Goal: Information Seeking & Learning: Learn about a topic

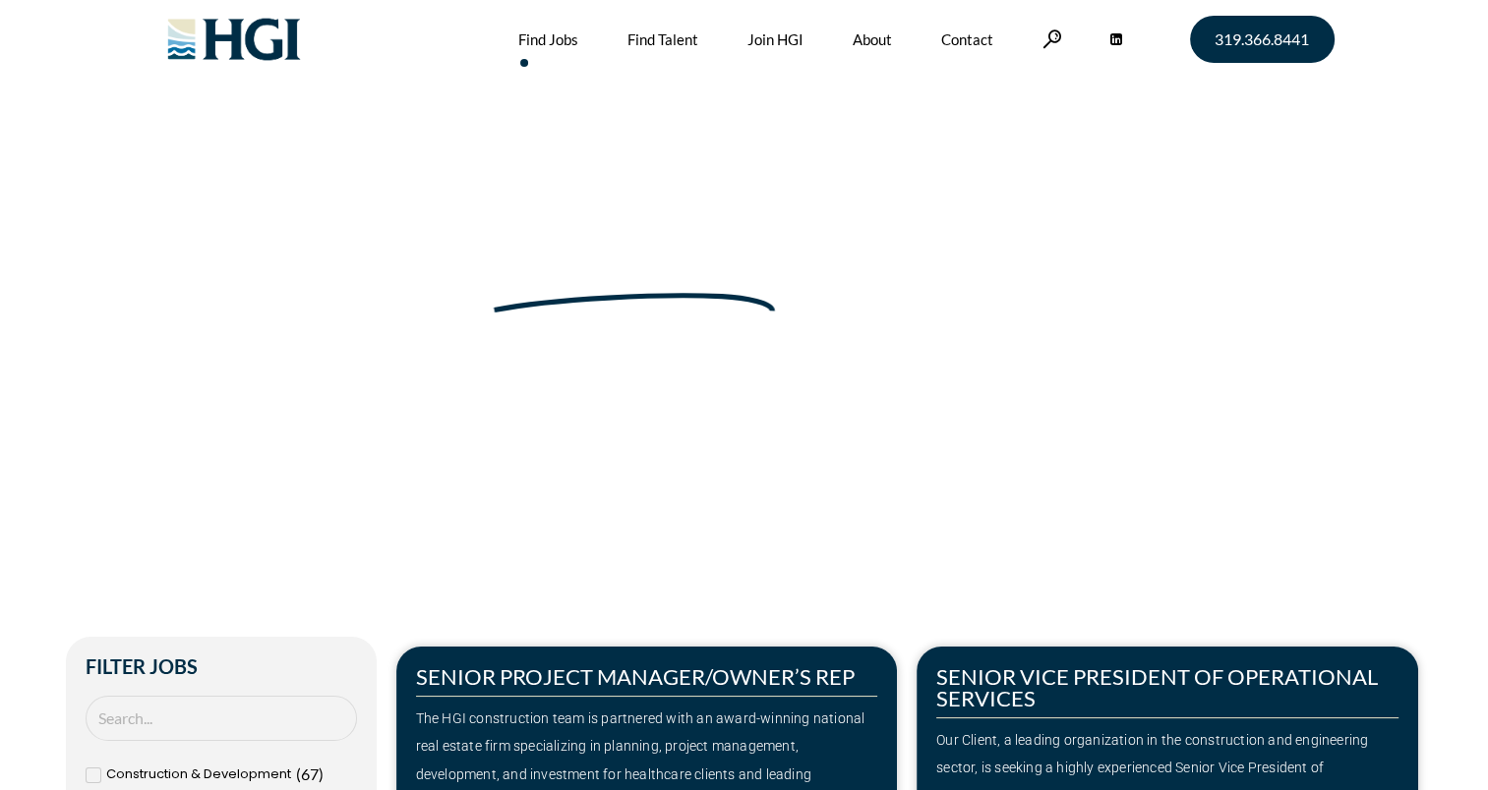
click at [548, 36] on link "Find Jobs" at bounding box center [548, 39] width 60 height 79
click at [235, 661] on h2 "Filter Jobs" at bounding box center [221, 667] width 271 height 20
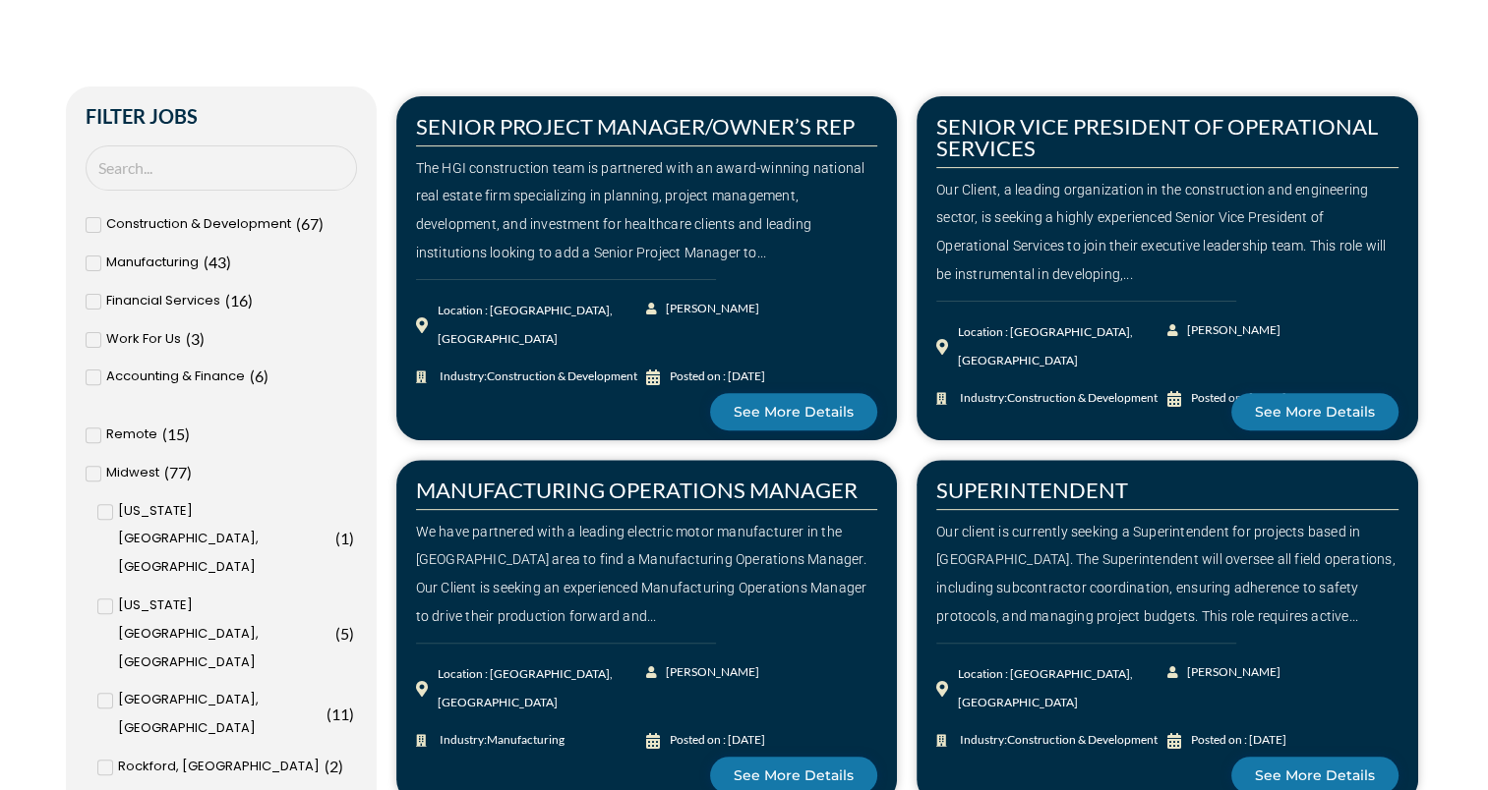
scroll to position [590, 0]
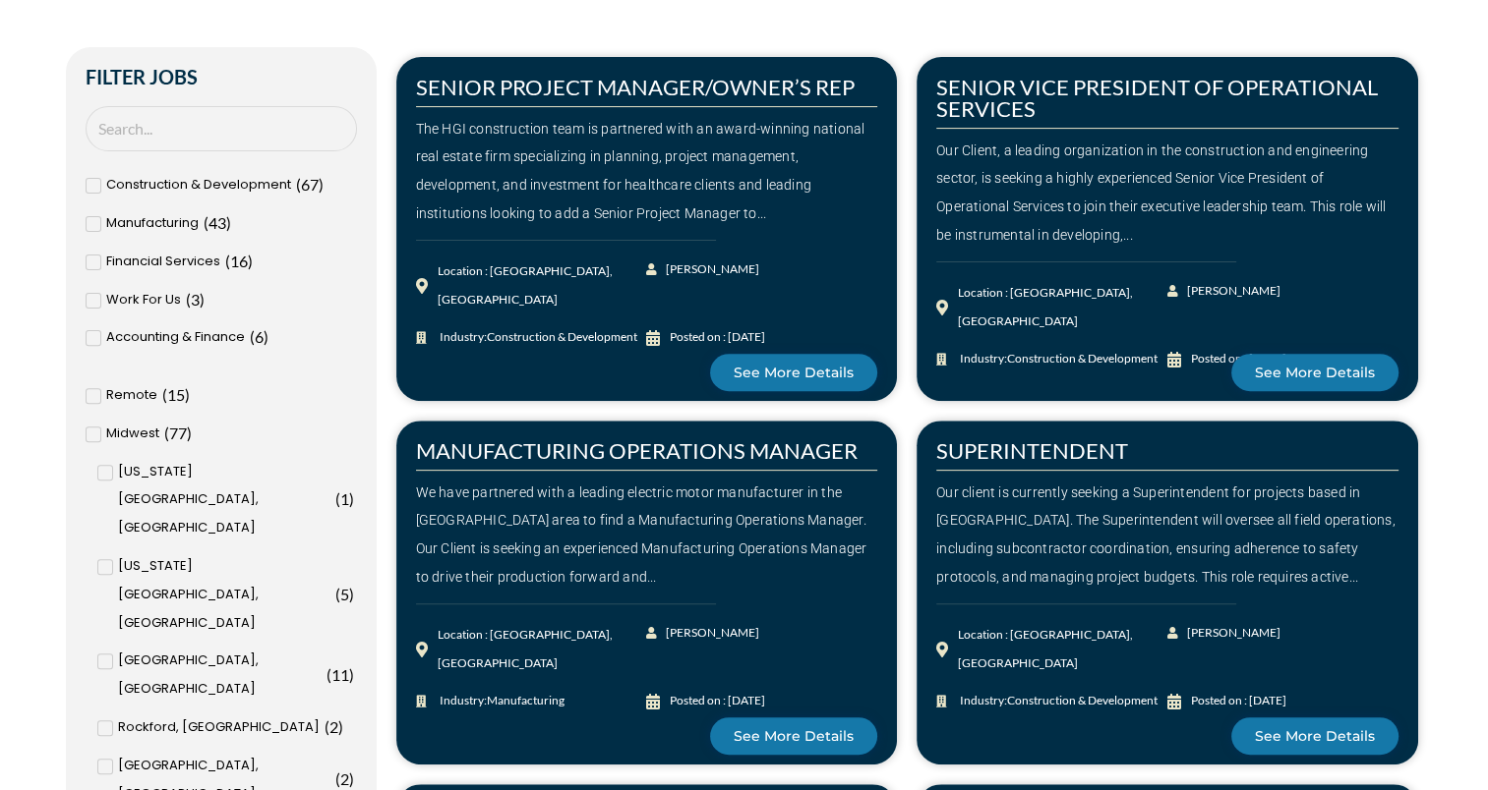
click at [200, 334] on span "Accounting & Finance" at bounding box center [175, 337] width 139 height 29
click at [0, 0] on input "Accounting & Finance ( 6 )" at bounding box center [0, 0] width 0 height 0
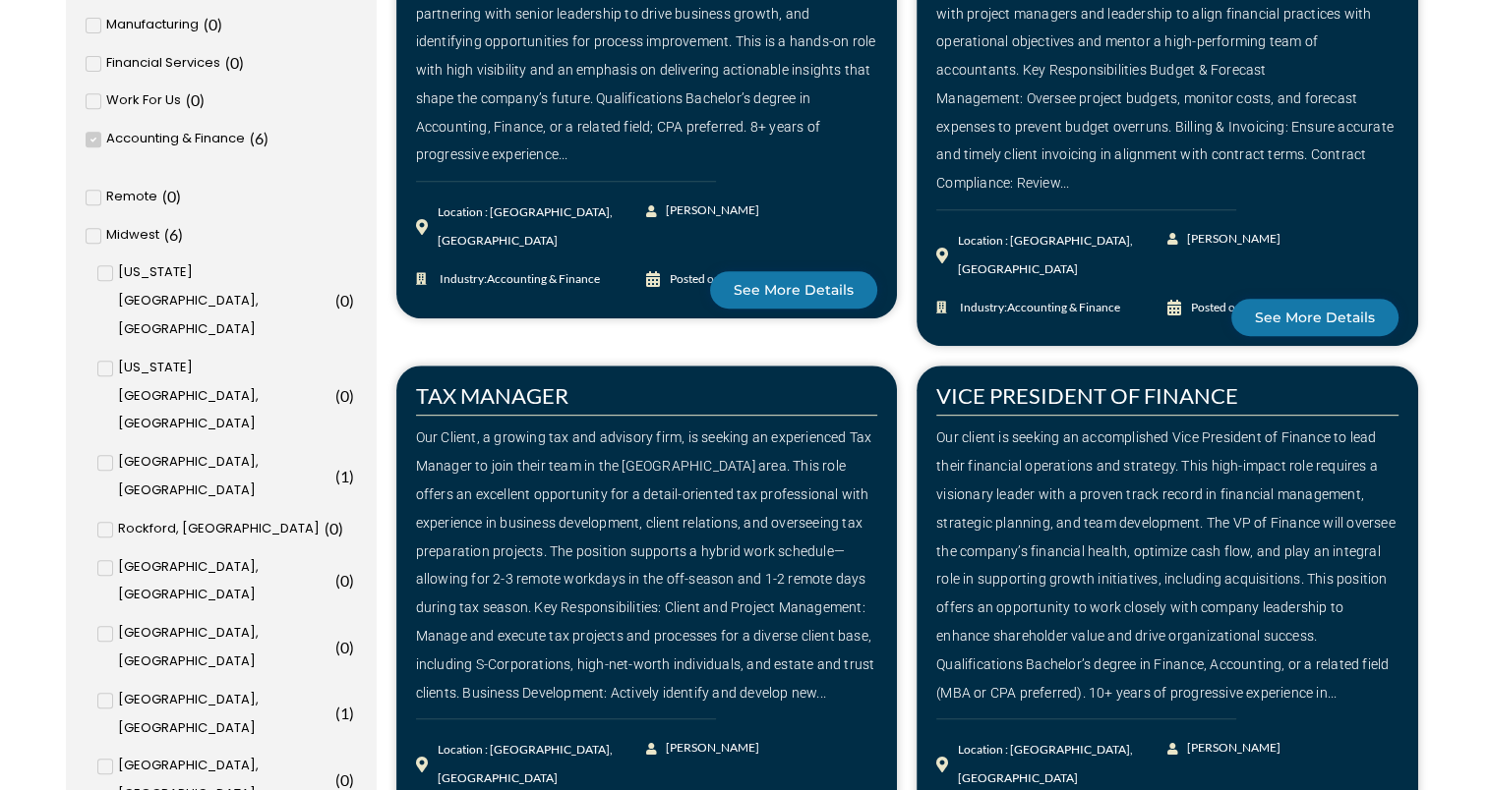
scroll to position [826, 0]
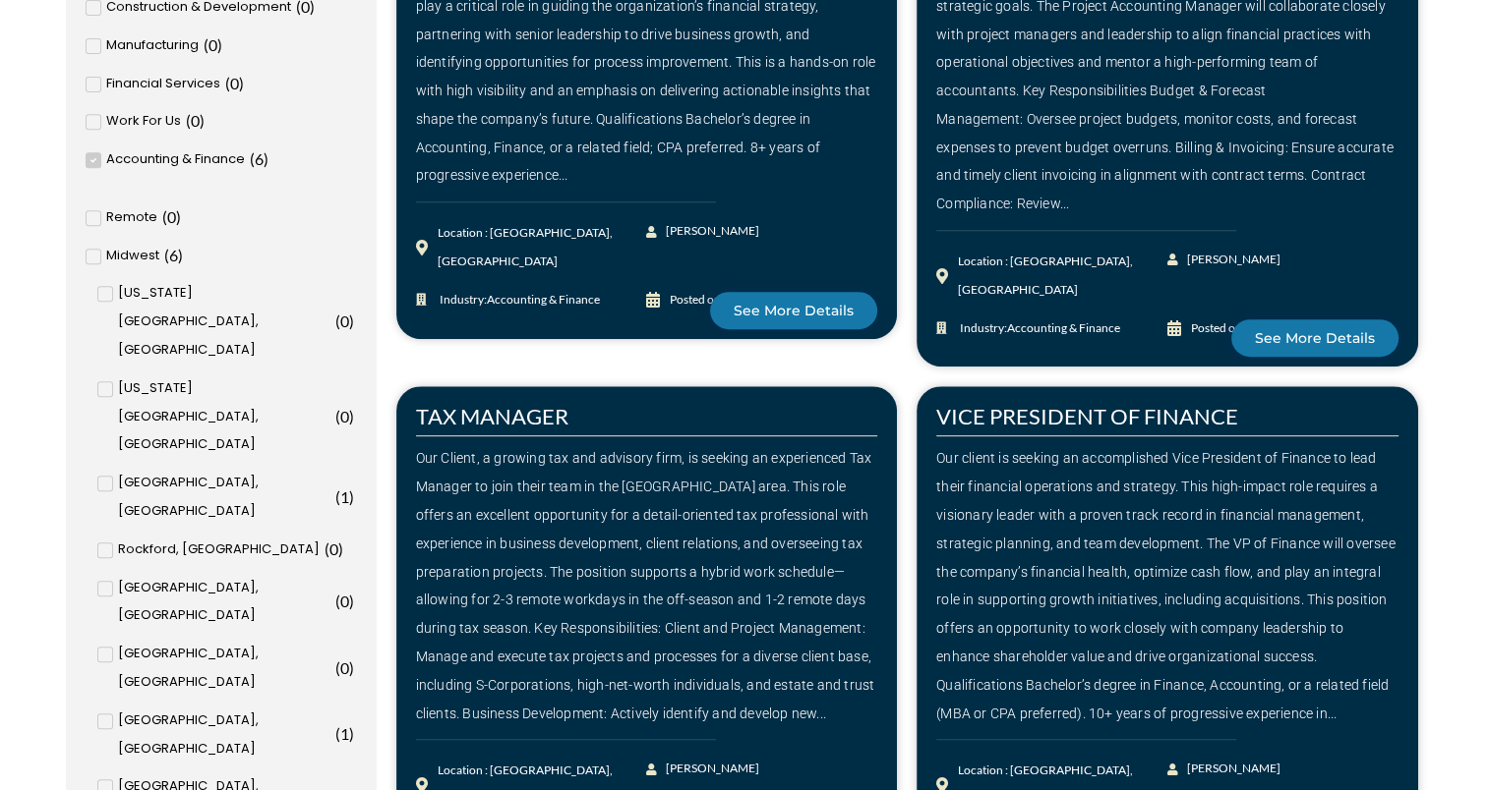
click at [96, 161] on span at bounding box center [94, 160] width 16 height 16
click at [0, 0] on input "Accounting & Finance ( 6 )" at bounding box center [0, 0] width 0 height 0
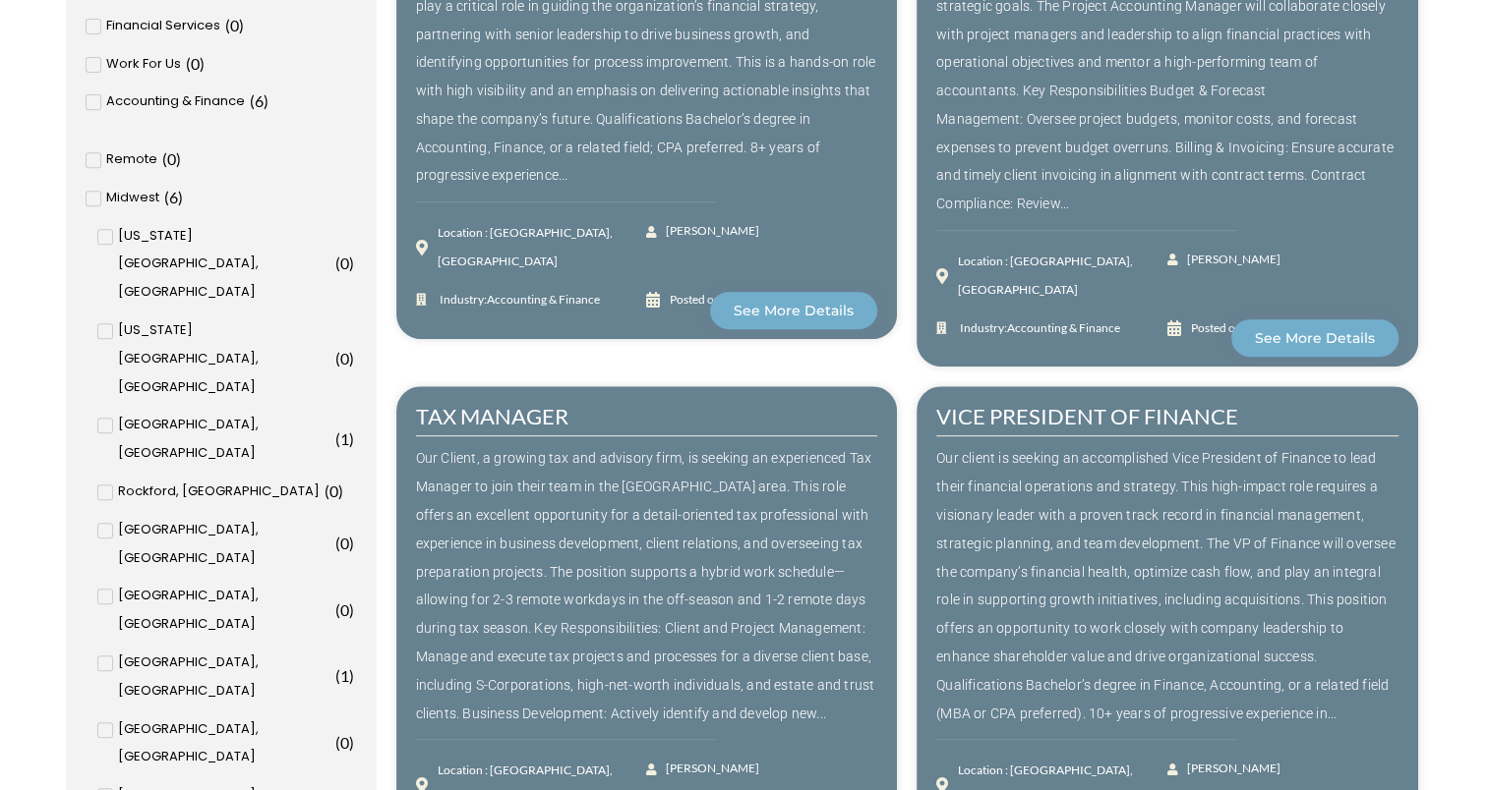
scroll to position [768, 0]
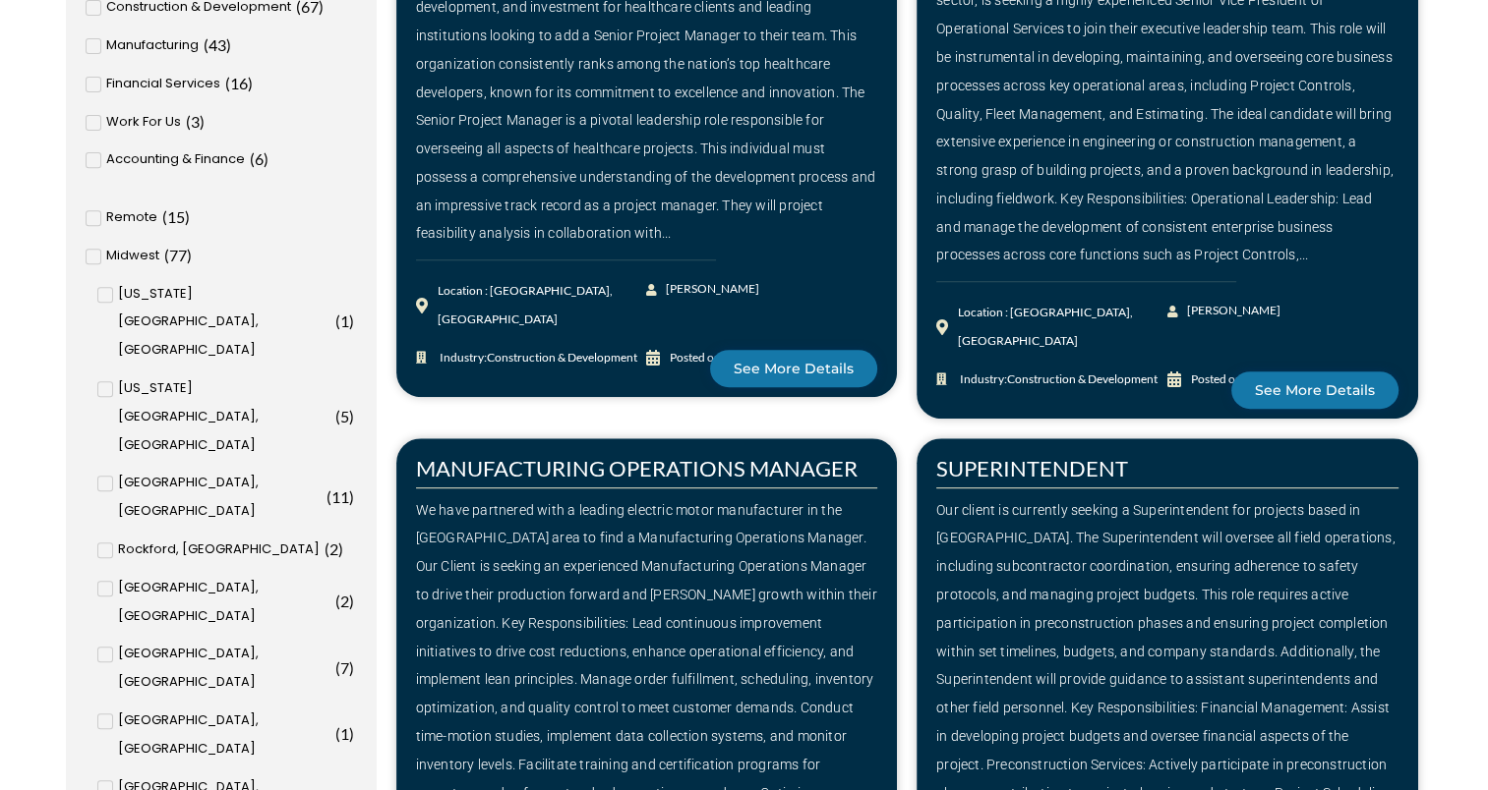
click at [0, 0] on input "Des Moines, IA ( 8 )" at bounding box center [0, 0] width 0 height 0
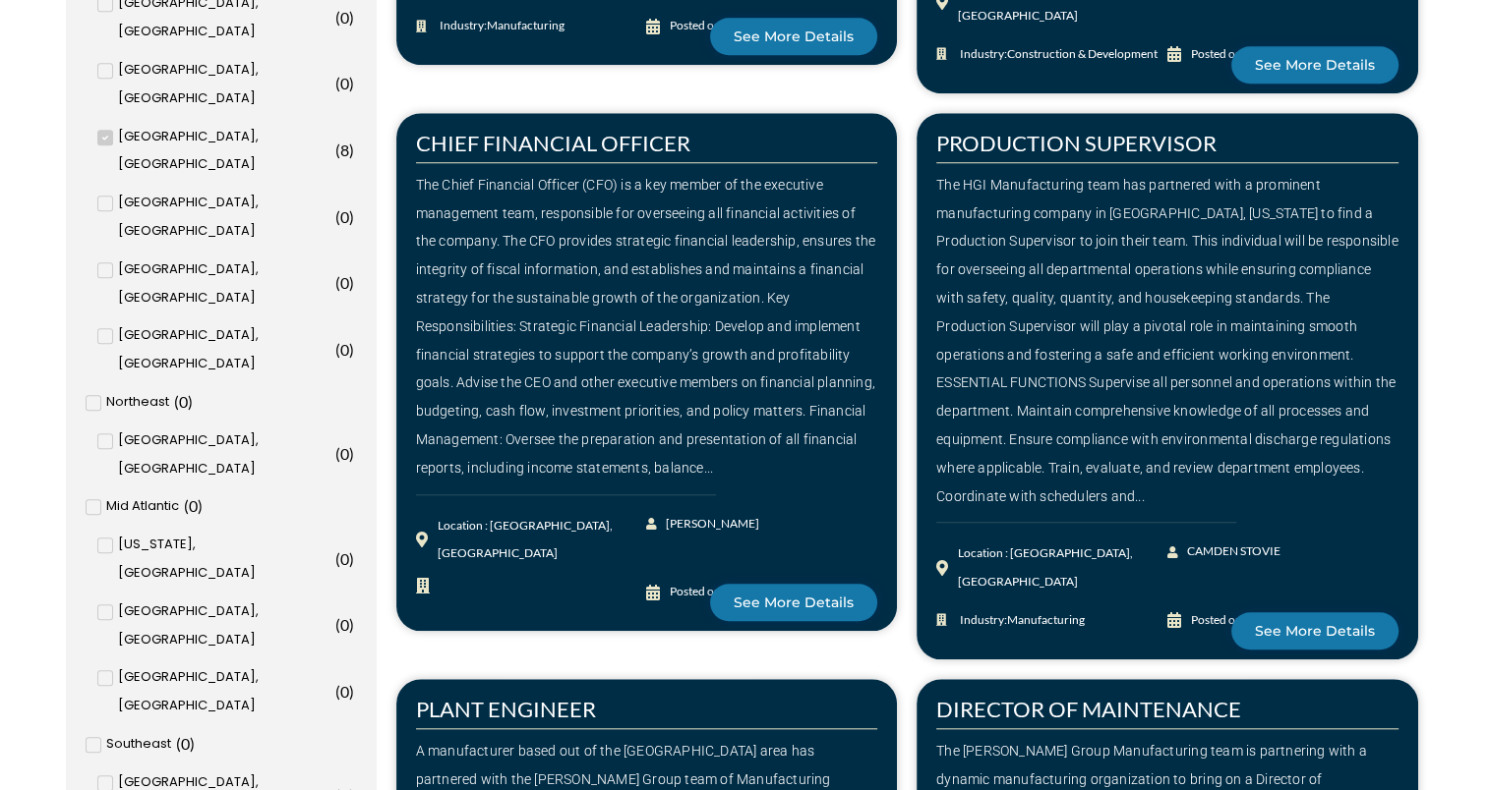
scroll to position [1612, 0]
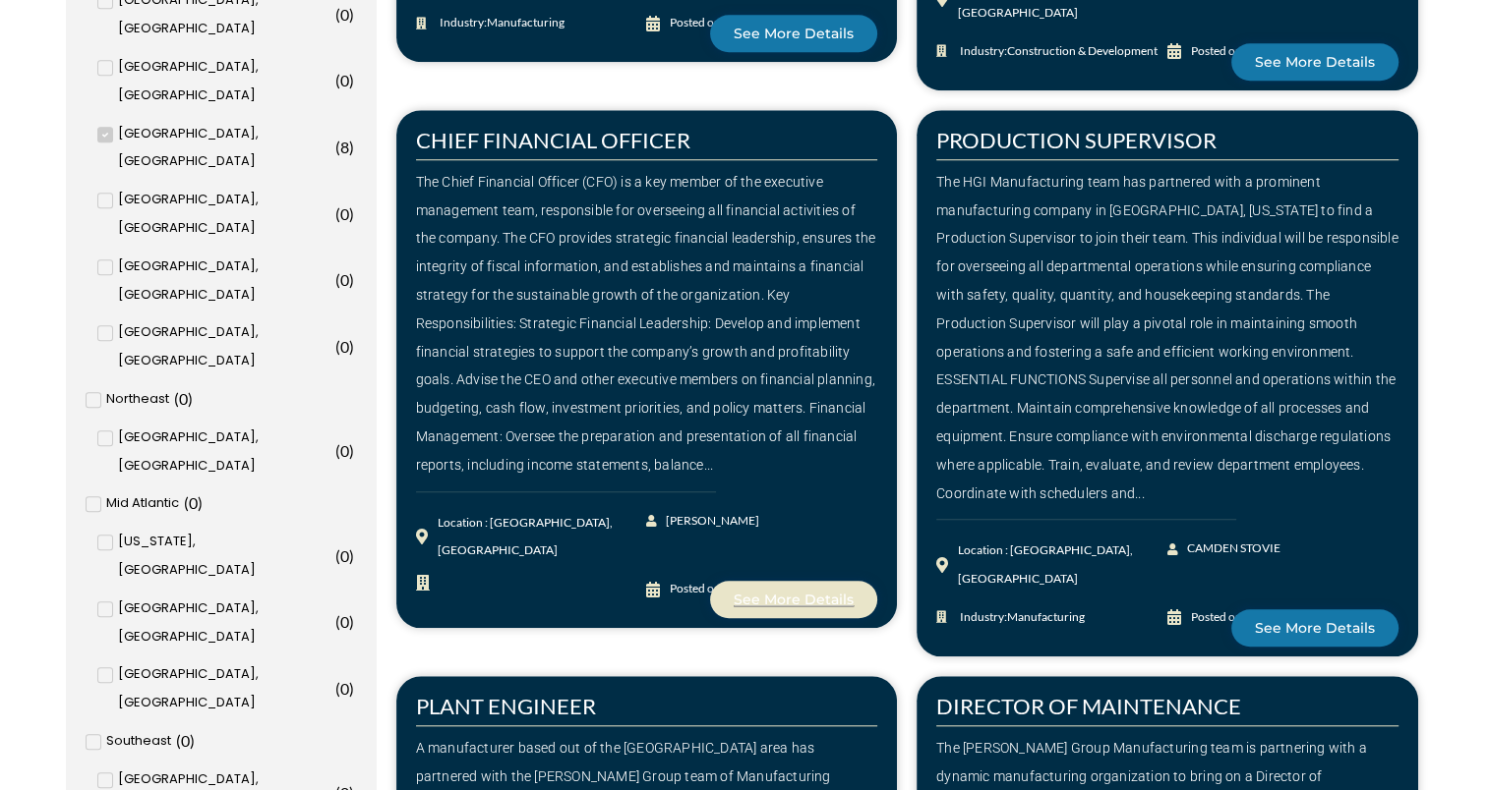
click at [776, 593] on span "See More Details" at bounding box center [793, 600] width 120 height 14
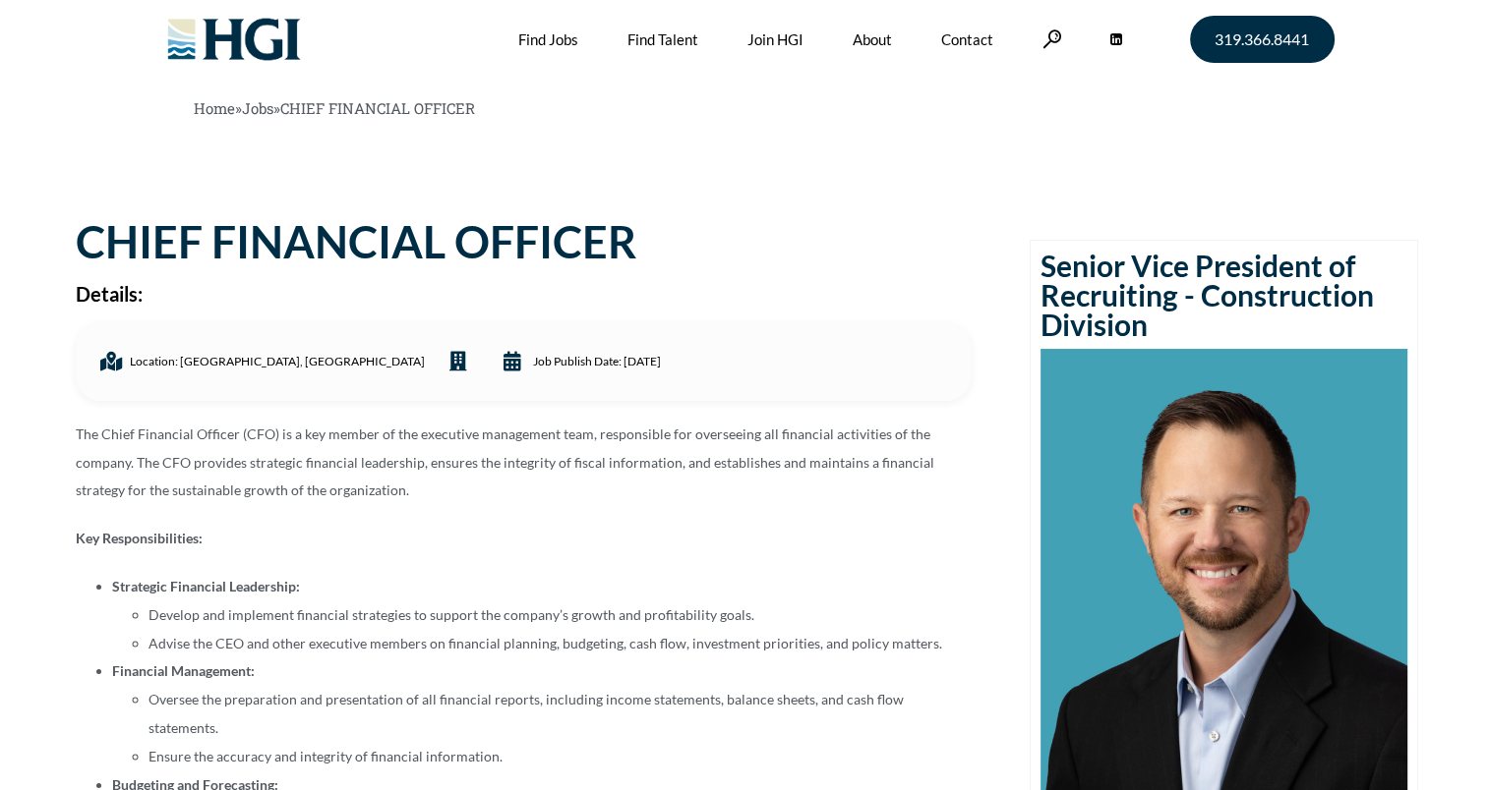
click at [434, 480] on p "The Chief Financial Officer (CFO) is a key member of the executive management t…" at bounding box center [523, 463] width 895 height 85
click at [475, 486] on p "The Chief Financial Officer (CFO) is a key member of the executive management t…" at bounding box center [523, 463] width 895 height 85
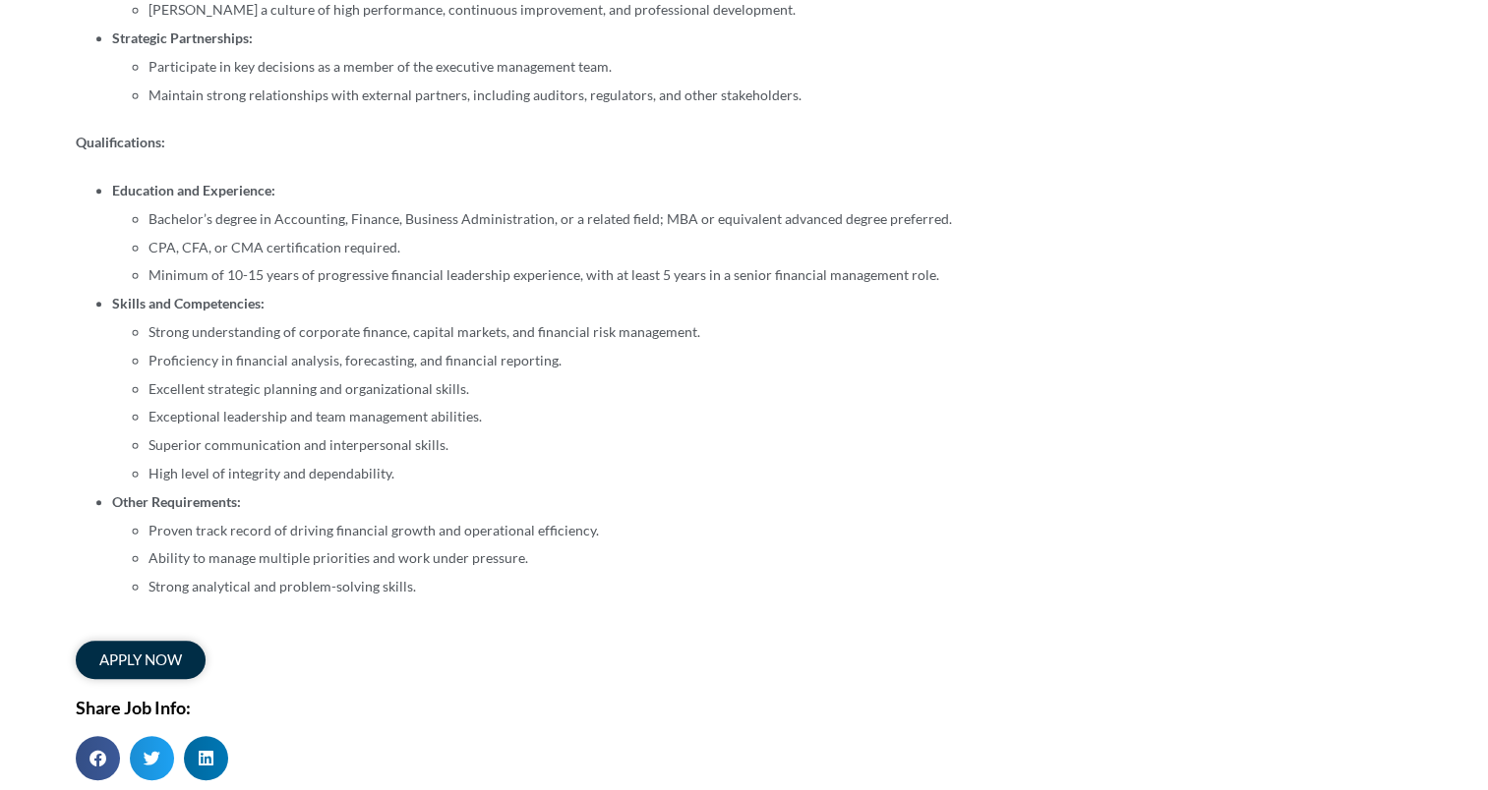
scroll to position [1259, 0]
